Goal: Ask a question

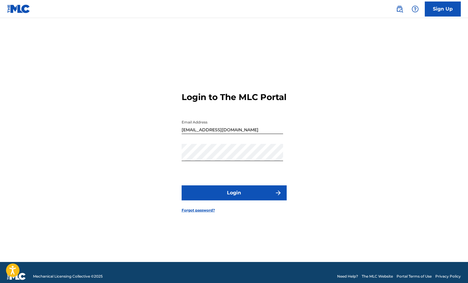
click at [250, 200] on button "Login" at bounding box center [234, 192] width 105 height 15
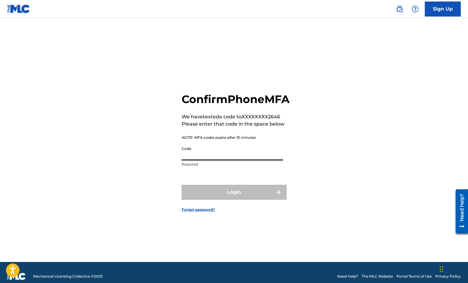
drag, startPoint x: 262, startPoint y: 162, endPoint x: 254, endPoint y: 164, distance: 7.6
click at [256, 160] on input "Code" at bounding box center [233, 151] width 102 height 17
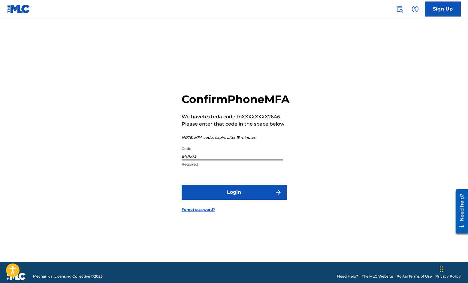
type input "847673"
click at [239, 194] on button "Login" at bounding box center [234, 192] width 105 height 15
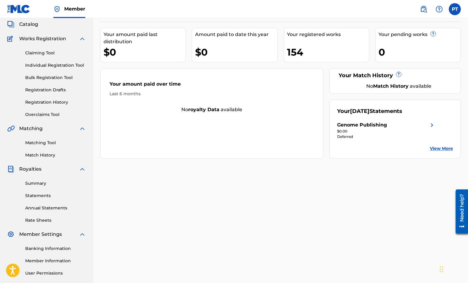
scroll to position [90, 0]
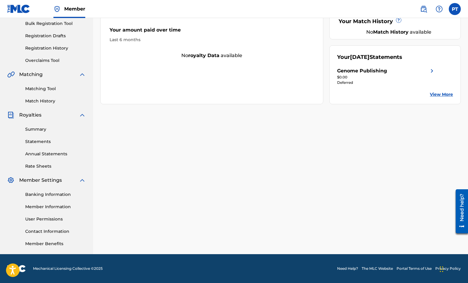
click at [345, 269] on link "Need Help?" at bounding box center [347, 268] width 21 height 5
click at [47, 230] on link "Contact Information" at bounding box center [55, 231] width 61 height 6
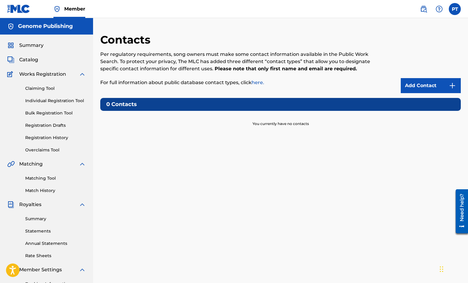
click at [276, 80] on p "For full information about public database contact types, click here." at bounding box center [239, 82] width 278 height 7
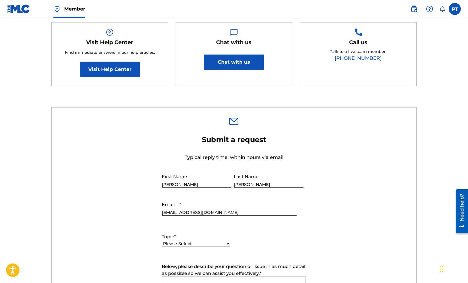
scroll to position [153, 0]
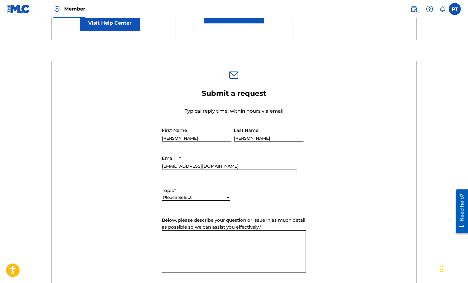
click at [162, 194] on select "Please Select I need help with my account I need help with managing my catalog …" at bounding box center [196, 197] width 68 height 6
drag, startPoint x: 185, startPoint y: 197, endPoint x: 106, endPoint y: 189, distance: 79.6
click at [106, 189] on form "Submit a request Typical reply time: within hours via email First Name Paul Las…" at bounding box center [234, 214] width 365 height 251
